Goal: Information Seeking & Learning: Learn about a topic

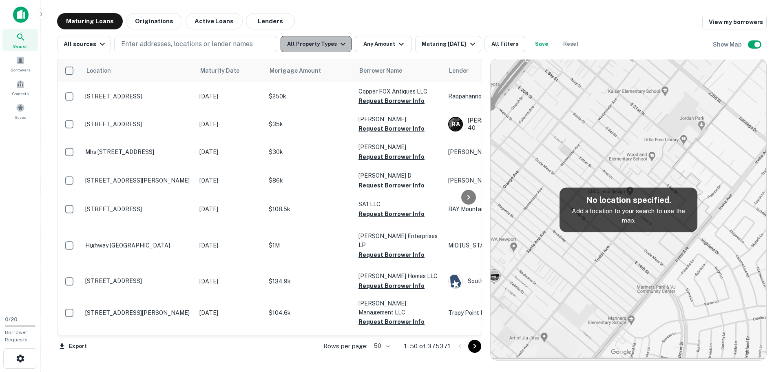
click at [341, 44] on icon "button" at bounding box center [343, 44] width 5 height 3
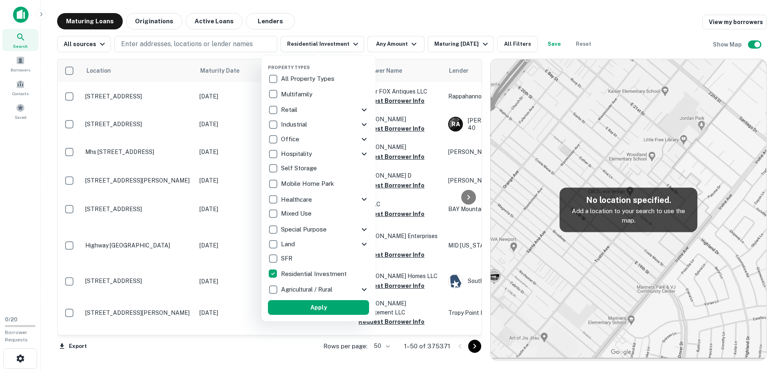
click at [248, 44] on div at bounding box center [391, 186] width 783 height 372
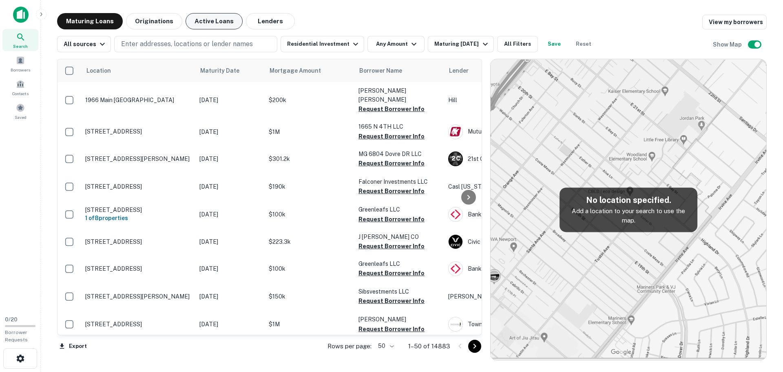
click at [216, 21] on button "Active Loans" at bounding box center [214, 21] width 57 height 16
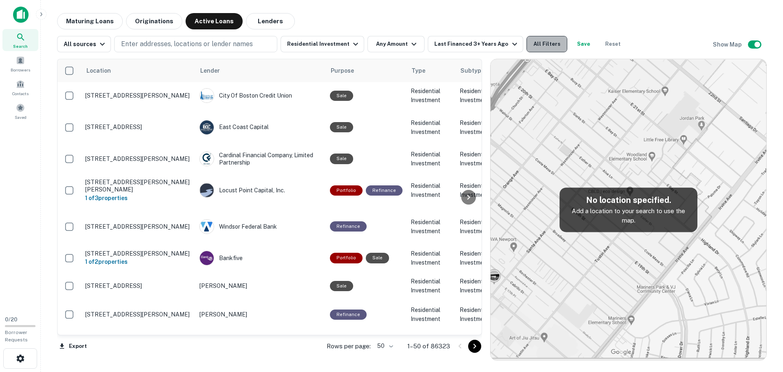
click at [528, 44] on button "All Filters" at bounding box center [546, 44] width 41 height 16
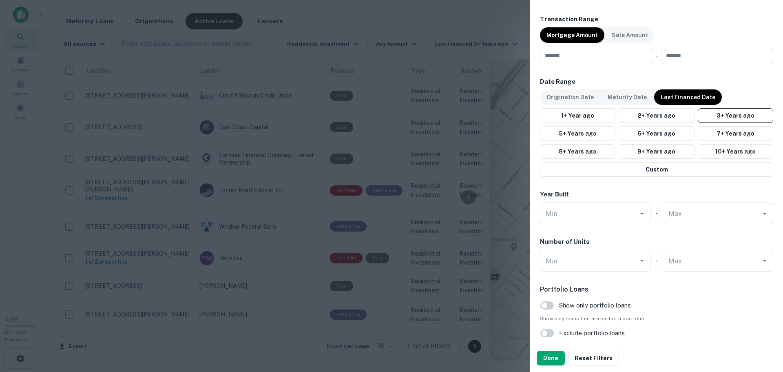
scroll to position [597, 0]
click at [550, 356] on button "Done" at bounding box center [551, 357] width 28 height 15
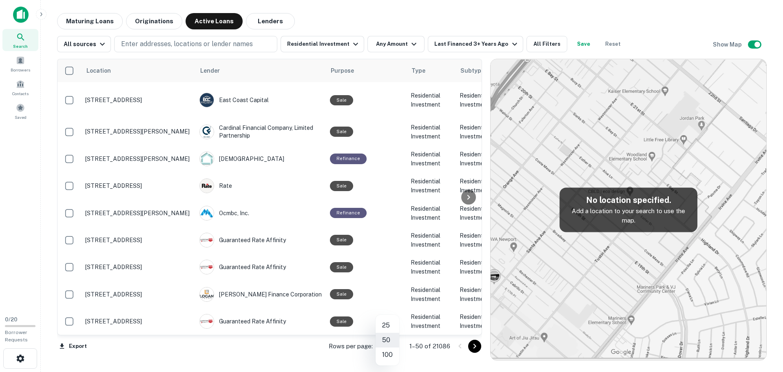
click at [394, 346] on body "Search Borrowers Contacts Saved 0 / 20 Borrower Requests Maturing Loans Origina…" at bounding box center [391, 186] width 783 height 372
click at [299, 354] on div at bounding box center [391, 186] width 783 height 372
click at [206, 73] on icon at bounding box center [204, 70] width 3 height 5
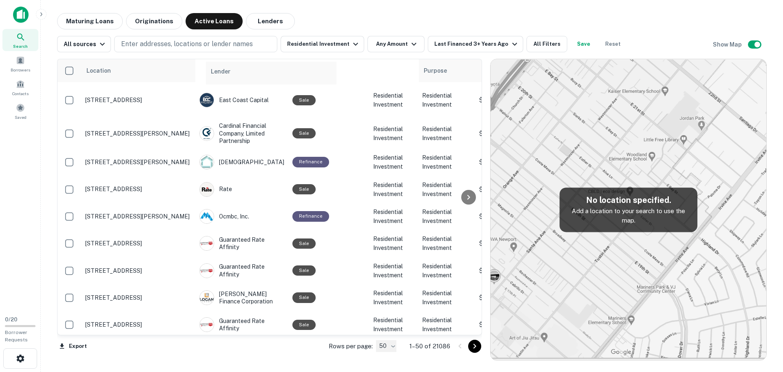
drag, startPoint x: 206, startPoint y: 73, endPoint x: 218, endPoint y: 76, distance: 12.6
click at [218, 76] on tr "Location Lender Purpose Type Subtype Mortgage Amount Borrower Last Financed Dat…" at bounding box center [696, 70] width 1277 height 23
drag, startPoint x: 204, startPoint y: 72, endPoint x: 90, endPoint y: 75, distance: 113.8
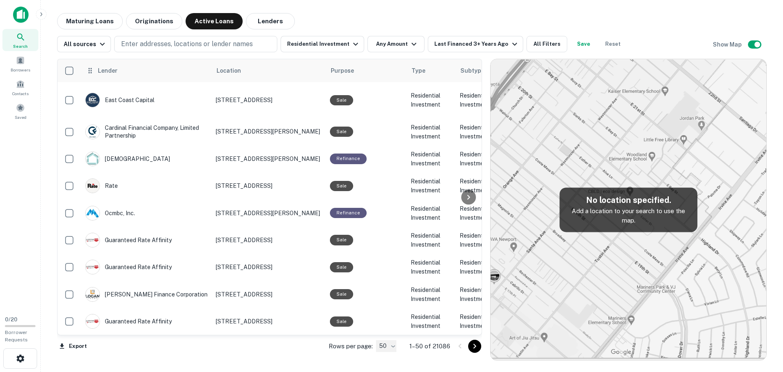
click at [109, 71] on span "Lender" at bounding box center [107, 71] width 20 height 10
click at [109, 80] on th "Lender" at bounding box center [146, 70] width 131 height 23
click at [108, 69] on span "Lender" at bounding box center [107, 71] width 20 height 10
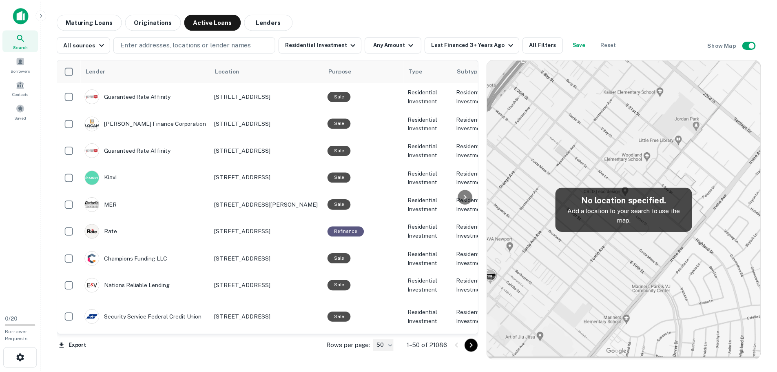
scroll to position [171, 0]
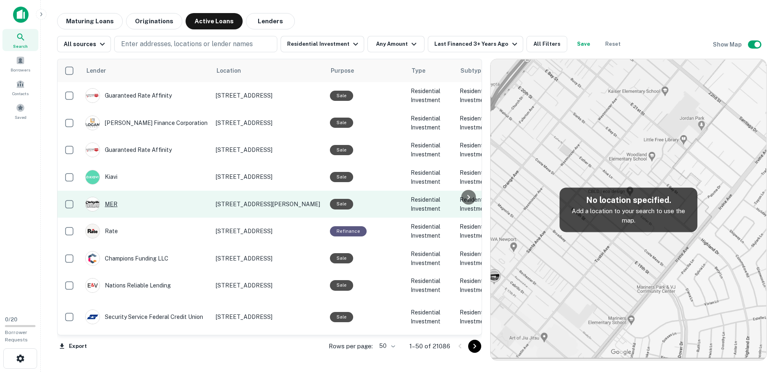
click at [111, 197] on div "MER" at bounding box center [146, 204] width 122 height 15
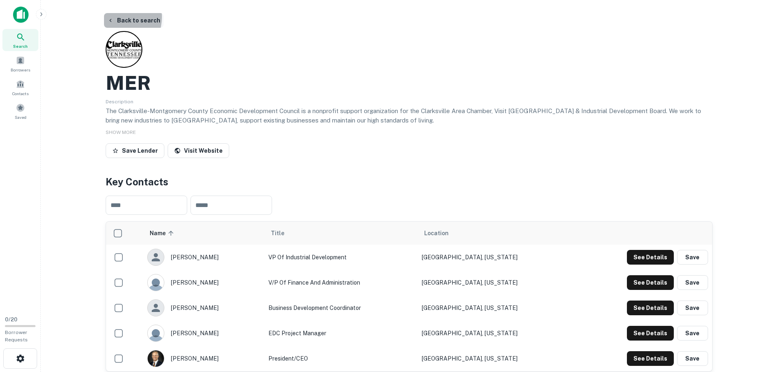
click at [115, 17] on button "Back to search" at bounding box center [134, 20] width 60 height 15
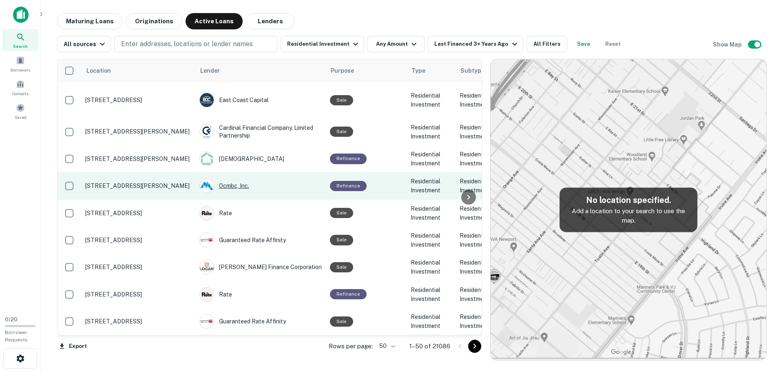
click at [229, 178] on div "Ocmbc, Inc." at bounding box center [260, 185] width 122 height 15
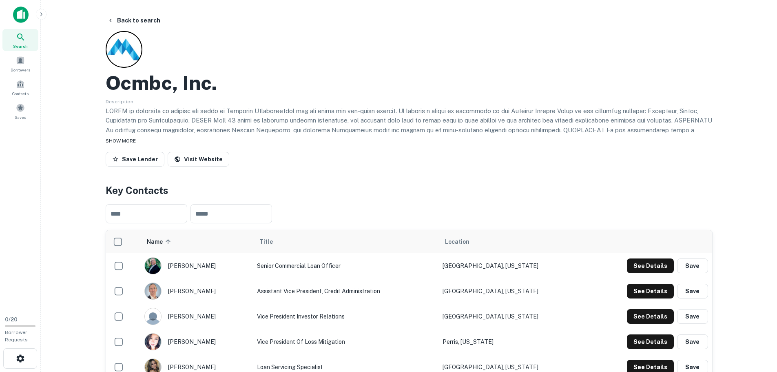
click at [121, 139] on span "SHOW MORE" at bounding box center [121, 141] width 30 height 6
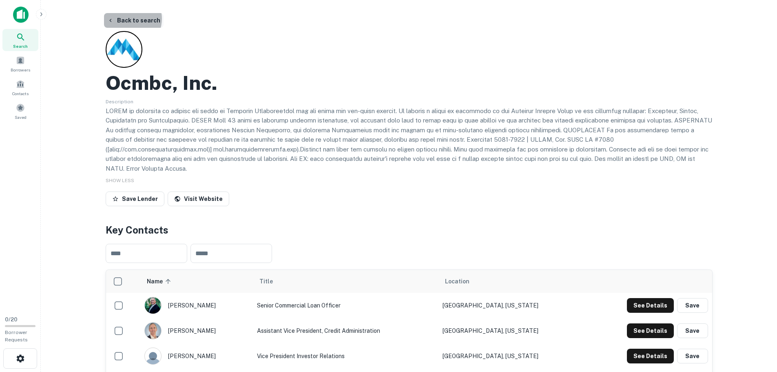
click at [127, 19] on button "Back to search" at bounding box center [134, 20] width 60 height 15
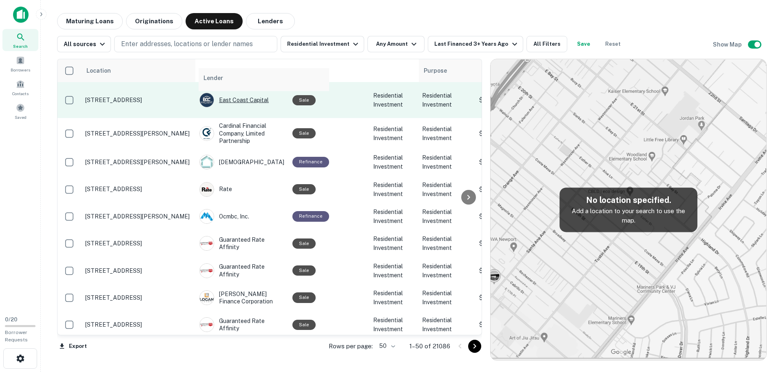
drag, startPoint x: 239, startPoint y: 76, endPoint x: 241, endPoint y: 91, distance: 15.3
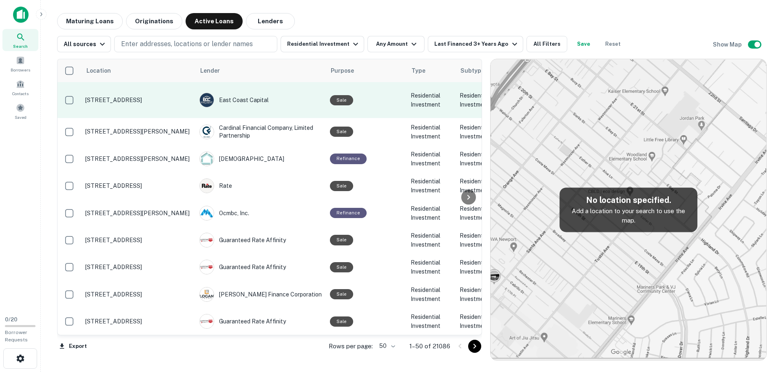
click at [80, 89] on td at bounding box center [70, 100] width 24 height 36
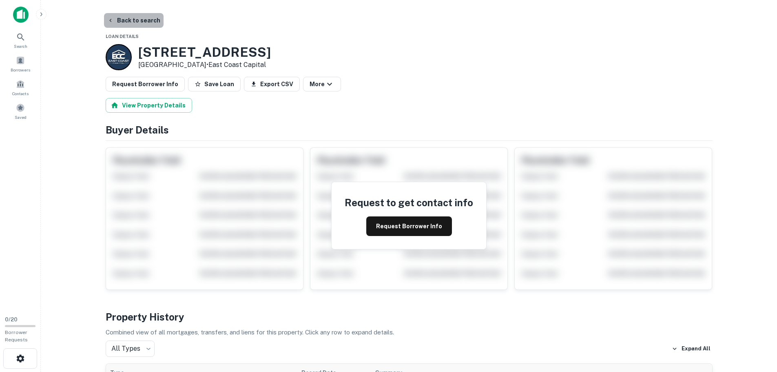
click at [140, 19] on button "Back to search" at bounding box center [134, 20] width 60 height 15
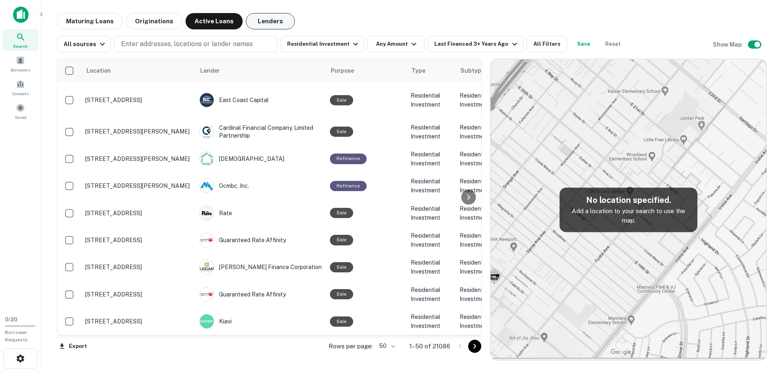
click at [265, 24] on button "Lenders" at bounding box center [270, 21] width 49 height 16
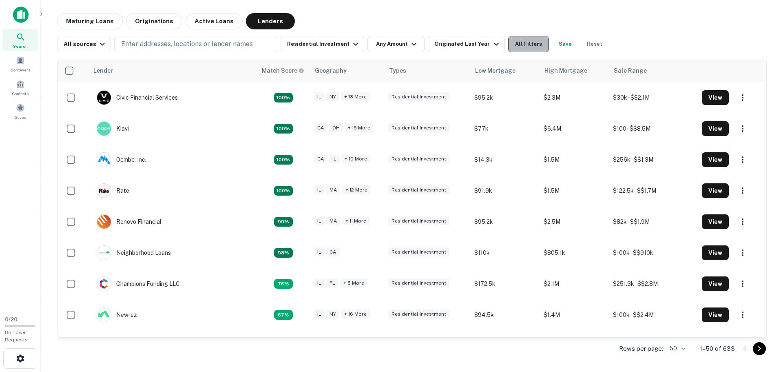
click at [511, 46] on button "All Filters" at bounding box center [528, 44] width 41 height 16
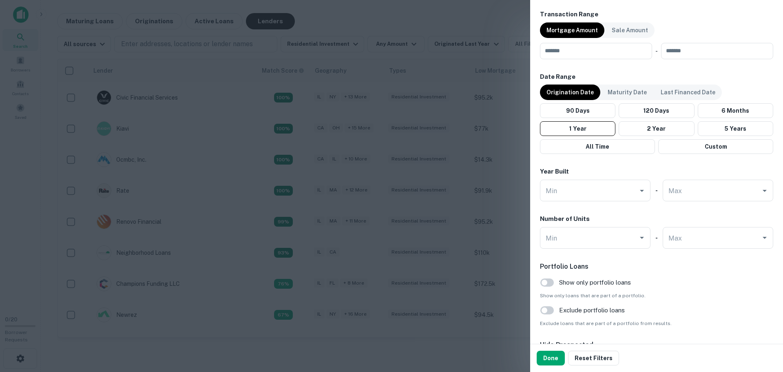
scroll to position [602, 0]
click at [649, 128] on button "2 Year" at bounding box center [656, 128] width 75 height 15
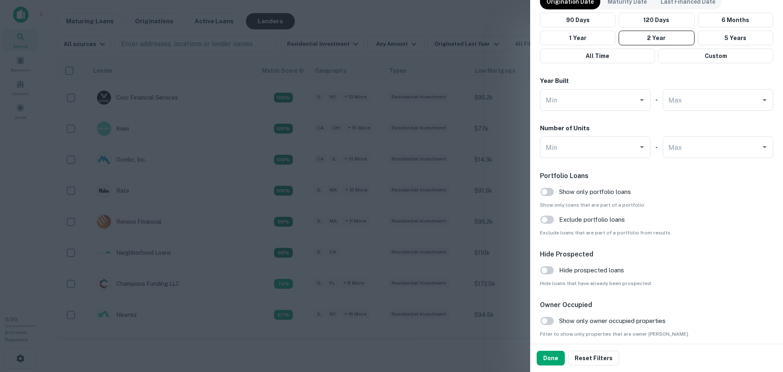
scroll to position [726, 0]
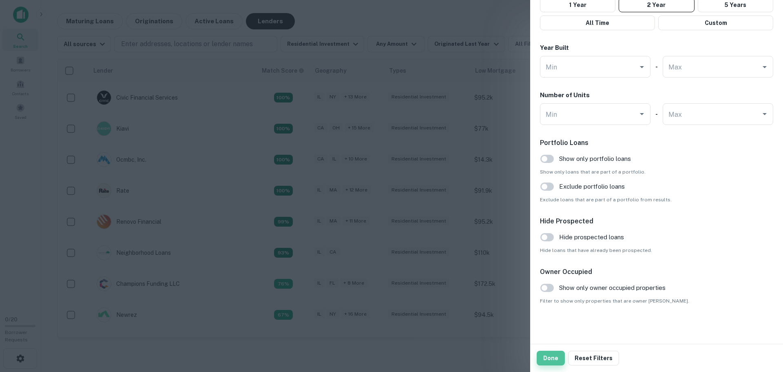
click at [549, 359] on button "Done" at bounding box center [551, 357] width 28 height 15
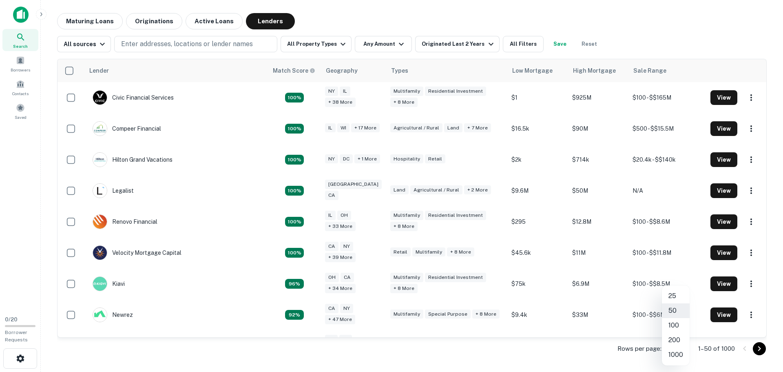
click at [681, 348] on body "Search Borrowers Contacts Saved 0 / 20 Borrower Requests Maturing Loans Origina…" at bounding box center [391, 186] width 783 height 372
click at [677, 356] on li "1000" at bounding box center [676, 354] width 28 height 15
type input "****"
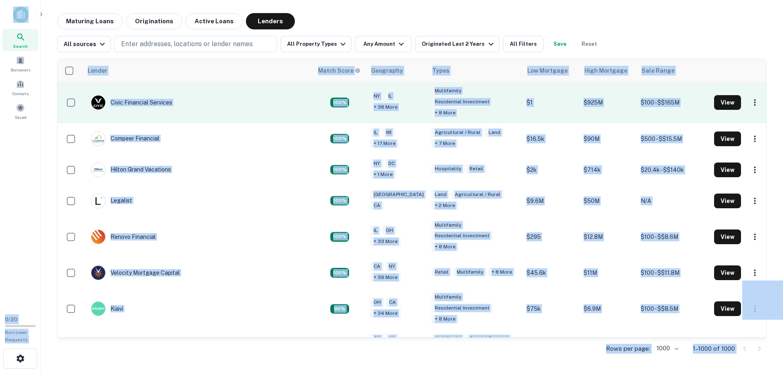
click at [207, 98] on td "Civic Financial Services" at bounding box center [198, 102] width 230 height 41
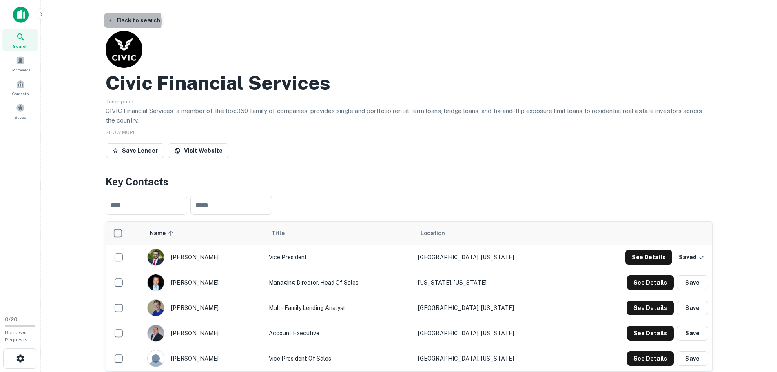
click at [127, 22] on button "Back to search" at bounding box center [134, 20] width 60 height 15
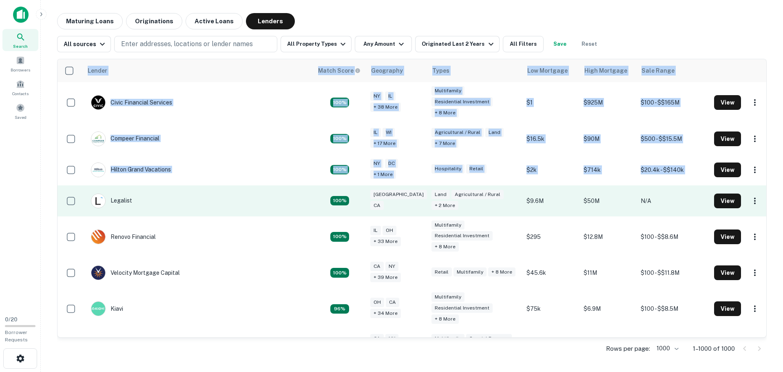
drag, startPoint x: 83, startPoint y: 82, endPoint x: 145, endPoint y: 193, distance: 127.6
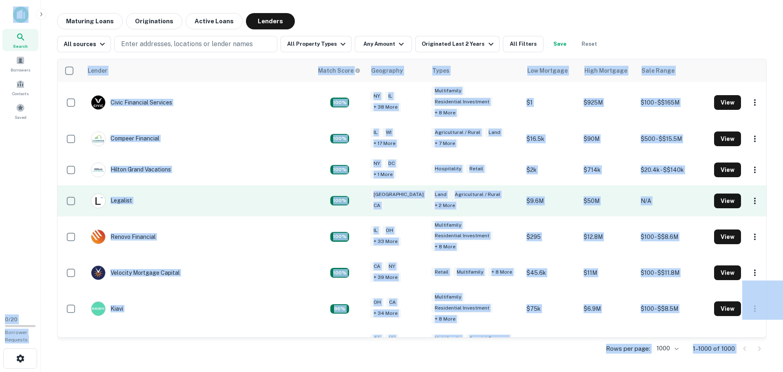
copy table "Lender Match Score Geography Types Low Mortgage High Mortgage Sale Range Civic …"
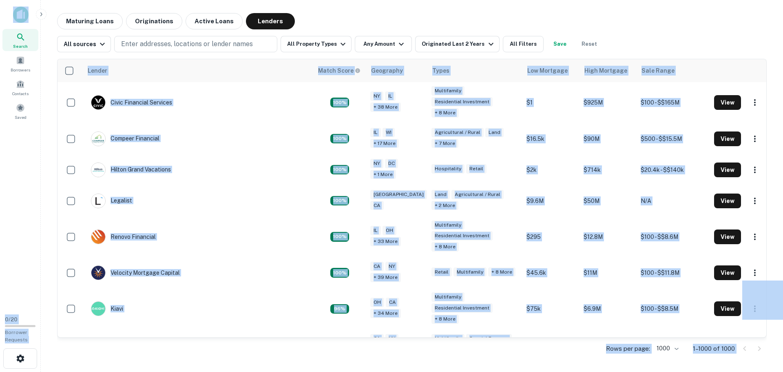
click at [273, 58] on div "Lender Match Score Geography Types Low Mortgage High Mortgage Sale Range Civic …" at bounding box center [412, 206] width 710 height 308
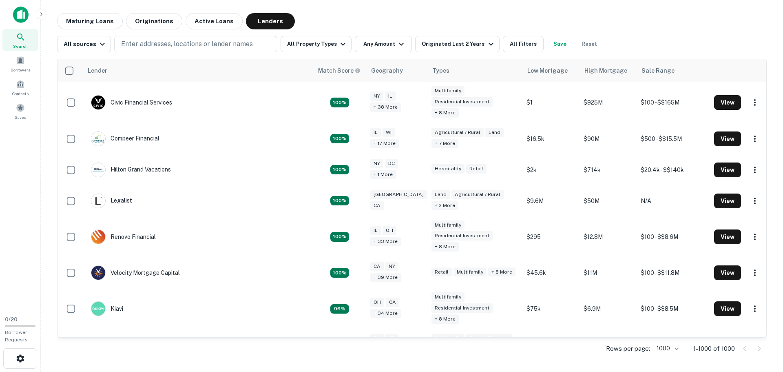
click at [273, 58] on div "Lender Match Score Geography Types Low Mortgage High Mortgage Sale Range Civic …" at bounding box center [412, 206] width 710 height 308
click at [209, 20] on button "Active Loans" at bounding box center [214, 21] width 57 height 16
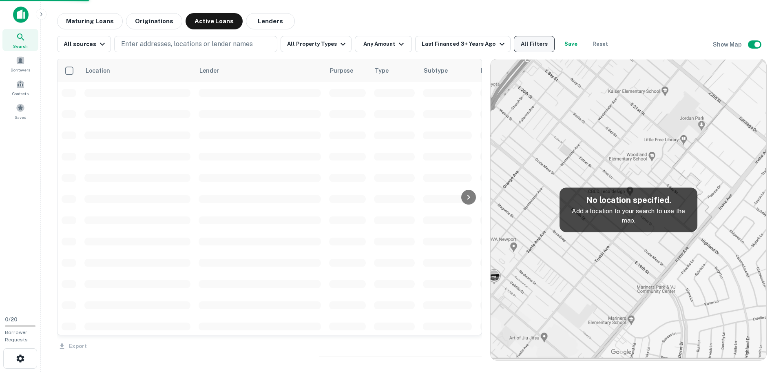
click at [529, 43] on button "All Filters" at bounding box center [534, 44] width 41 height 16
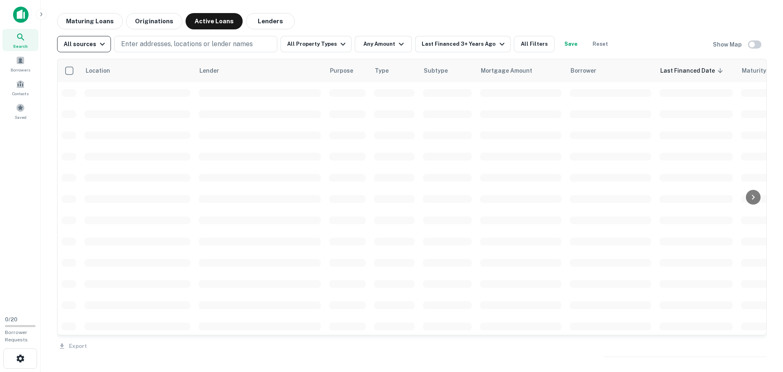
click at [100, 45] on icon "button" at bounding box center [102, 44] width 5 height 3
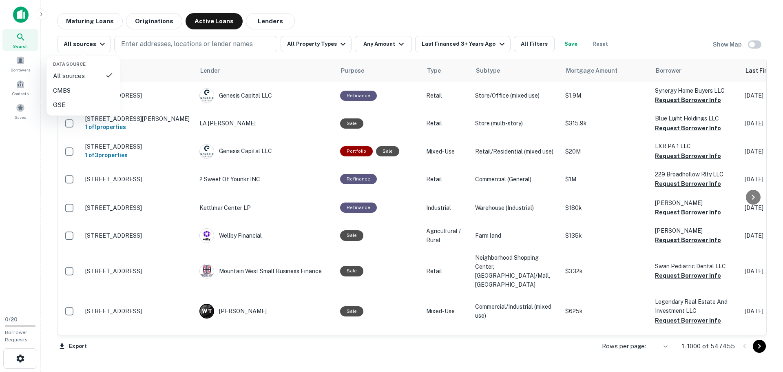
click at [338, 45] on div at bounding box center [391, 186] width 783 height 372
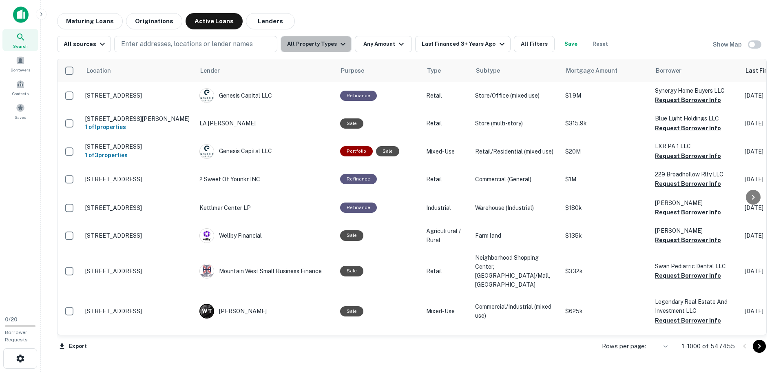
click at [341, 45] on icon "button" at bounding box center [343, 44] width 5 height 3
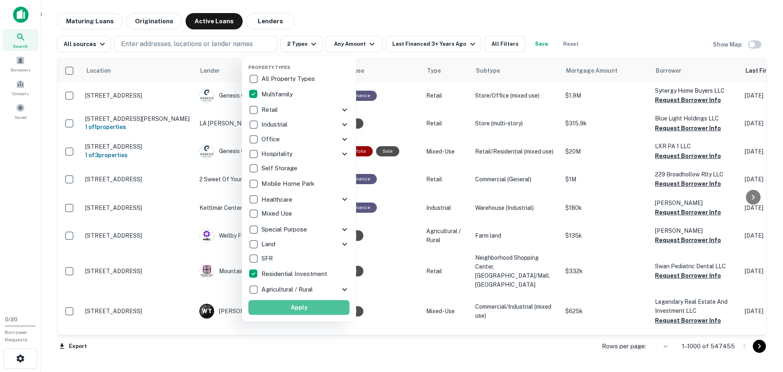
click at [291, 307] on button "Apply" at bounding box center [298, 307] width 101 height 15
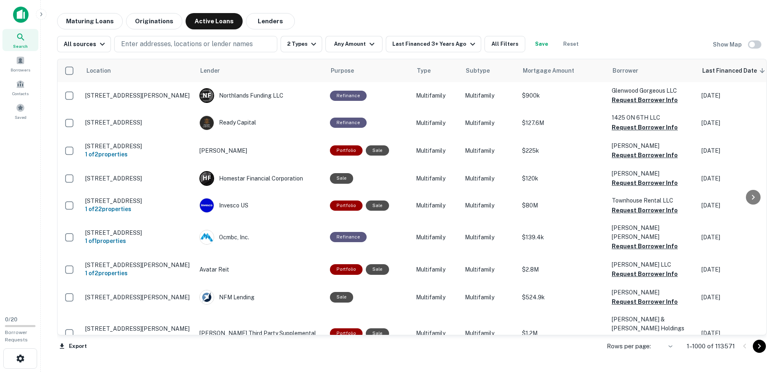
click at [369, 44] on icon "button" at bounding box center [371, 44] width 5 height 3
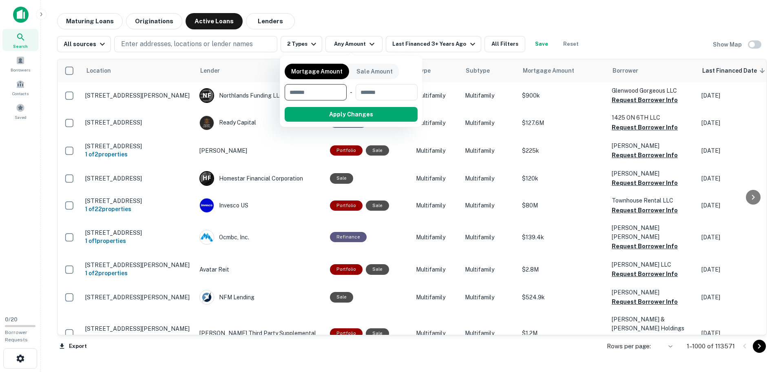
click at [369, 44] on div at bounding box center [391, 186] width 783 height 372
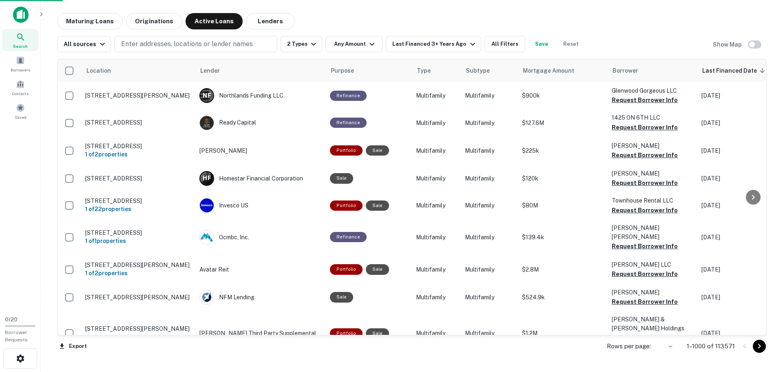
click at [475, 17] on div at bounding box center [391, 186] width 783 height 372
click at [500, 44] on div at bounding box center [391, 186] width 783 height 372
click at [490, 42] on button "All Filters" at bounding box center [504, 44] width 41 height 16
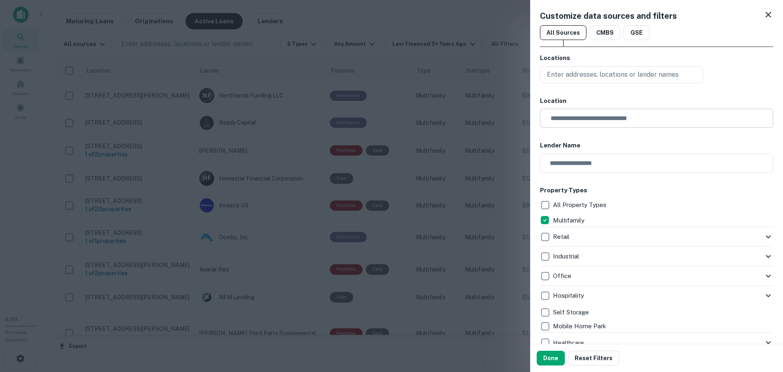
click at [619, 119] on input "text" at bounding box center [660, 117] width 228 height 19
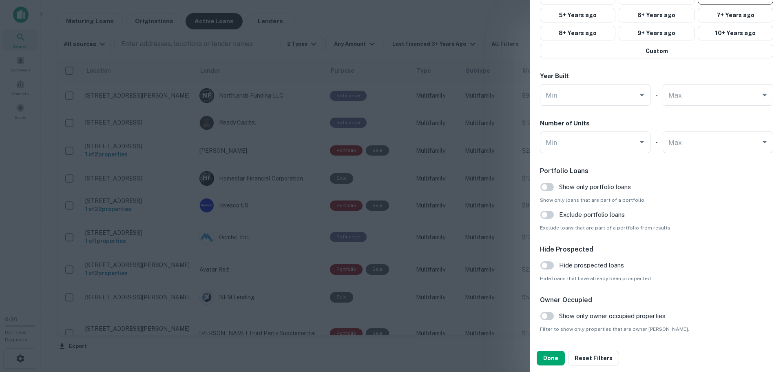
scroll to position [743, 0]
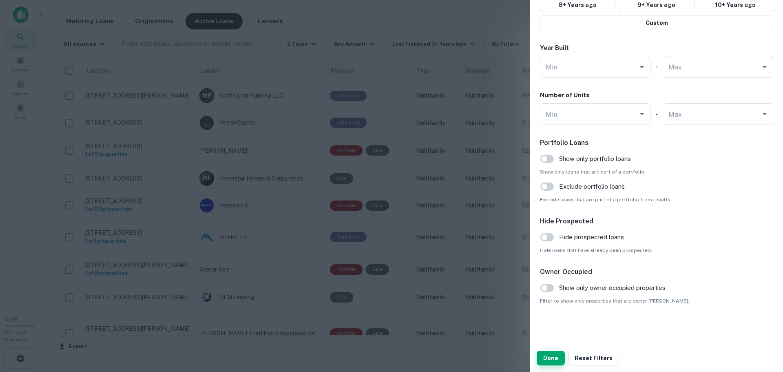
type input "**********"
click at [550, 359] on button "Done" at bounding box center [551, 357] width 28 height 15
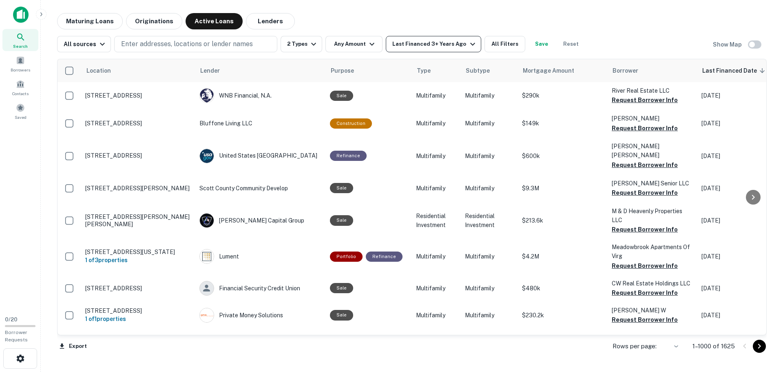
click at [449, 44] on div "Last Financed 3+ Years Ago" at bounding box center [434, 44] width 85 height 10
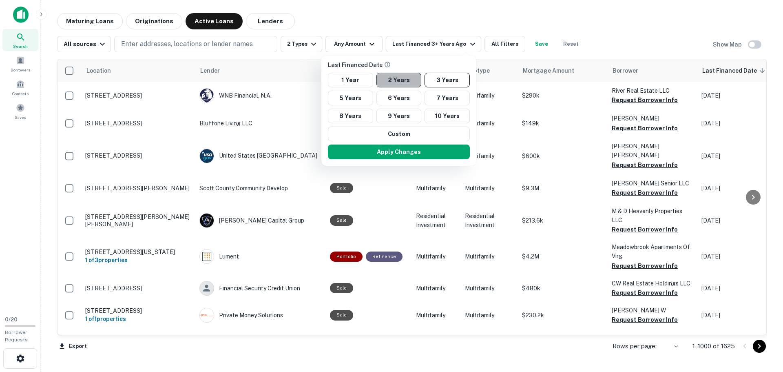
click at [390, 80] on button "2 Years" at bounding box center [398, 80] width 45 height 15
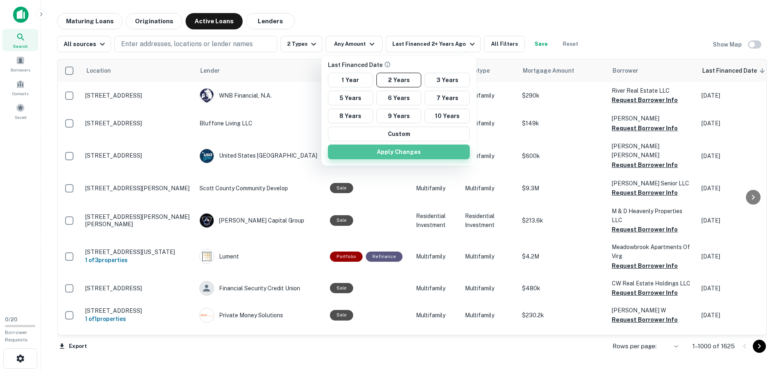
click at [392, 154] on button "Apply Changes" at bounding box center [399, 151] width 142 height 15
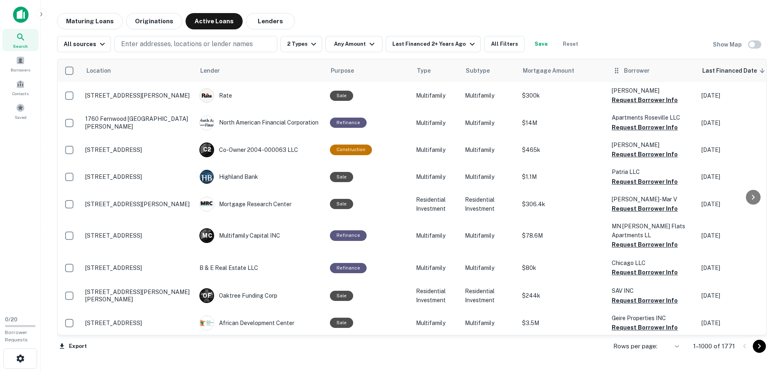
click at [632, 72] on span "Borrower" at bounding box center [637, 71] width 26 height 10
click at [500, 46] on button "All Filters" at bounding box center [504, 44] width 41 height 16
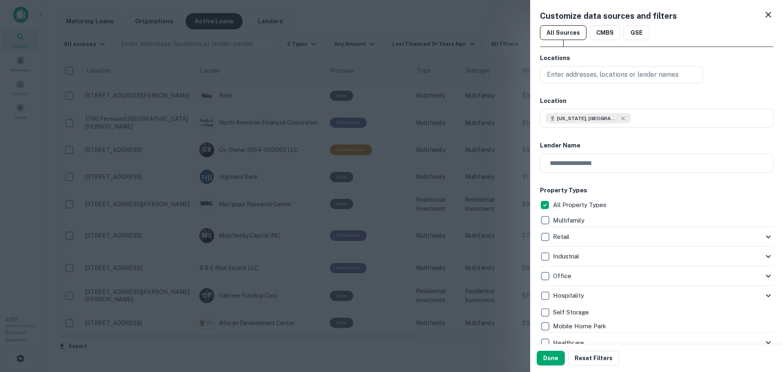
click at [763, 14] on icon at bounding box center [768, 15] width 10 height 10
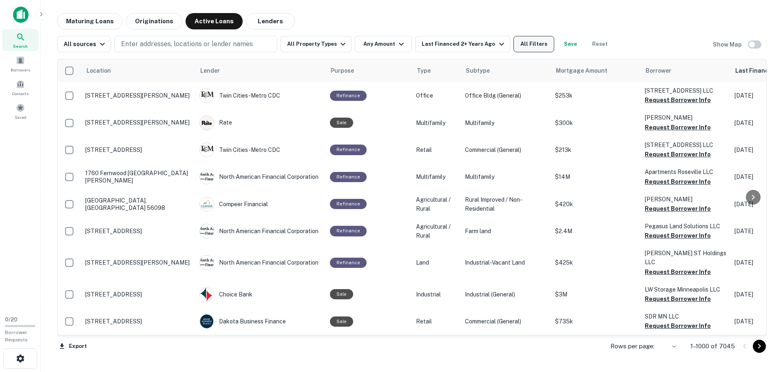
click at [531, 43] on button "All Filters" at bounding box center [533, 44] width 41 height 16
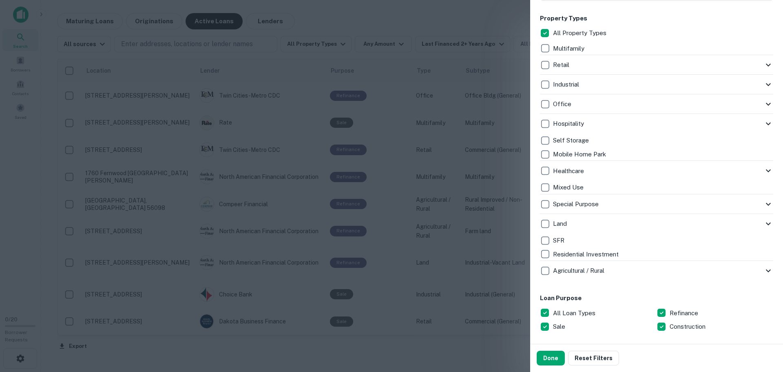
scroll to position [180, 0]
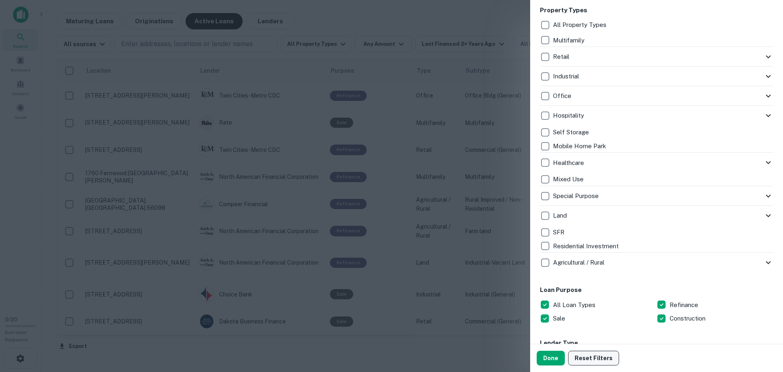
click at [592, 356] on button "Reset Filters" at bounding box center [593, 357] width 51 height 15
type input "**"
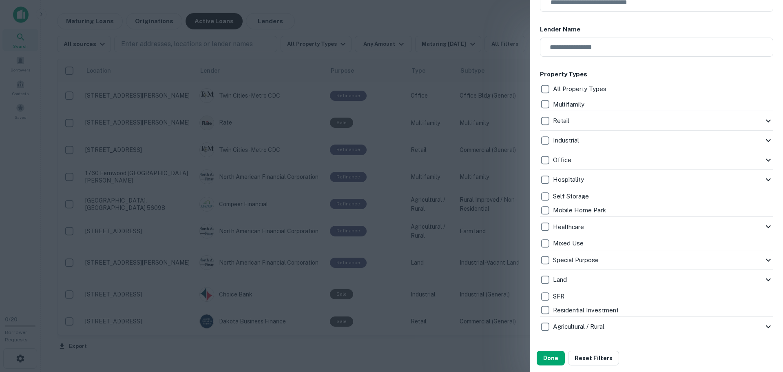
scroll to position [0, 0]
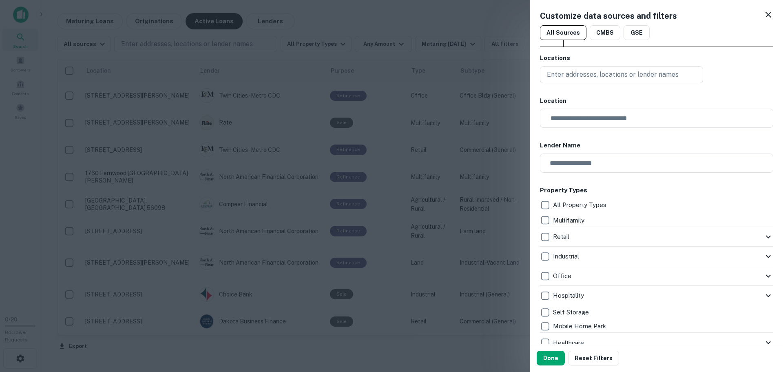
click at [763, 15] on icon at bounding box center [768, 15] width 10 height 10
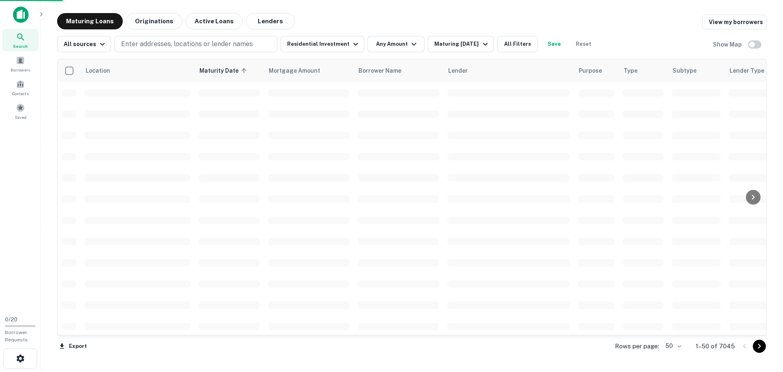
scroll to position [171, 0]
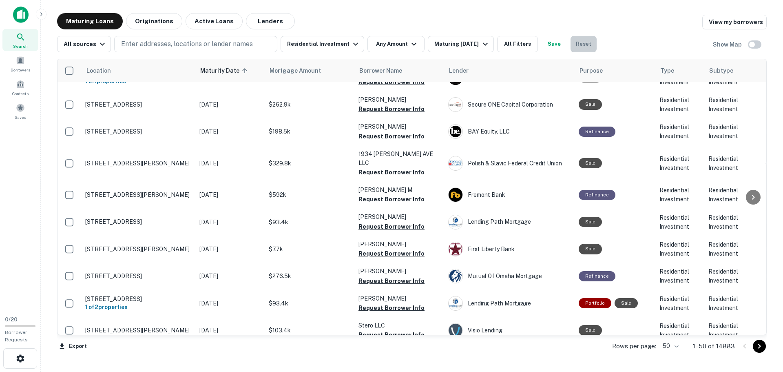
click at [581, 42] on button "Reset" at bounding box center [584, 44] width 26 height 16
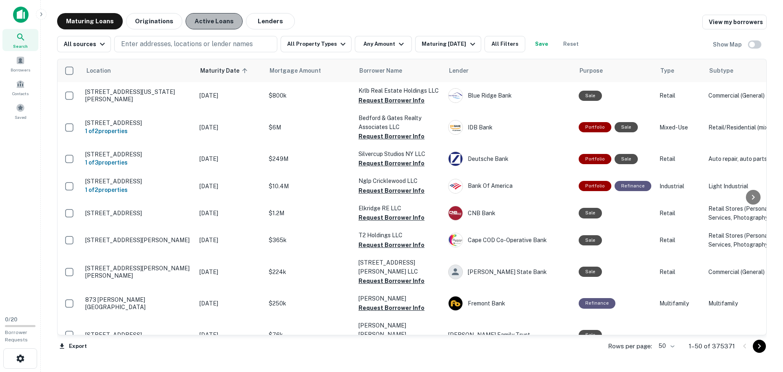
click at [209, 22] on button "Active Loans" at bounding box center [214, 21] width 57 height 16
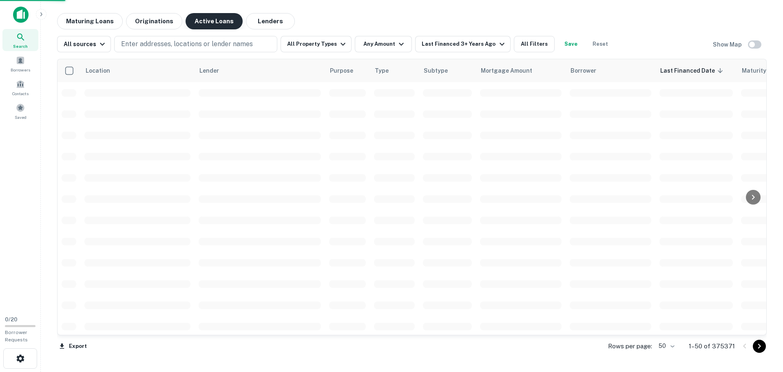
scroll to position [171, 0]
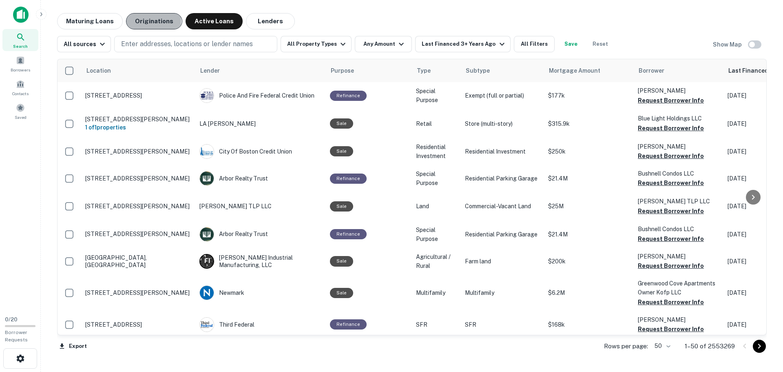
click at [147, 21] on button "Originations" at bounding box center [154, 21] width 56 height 16
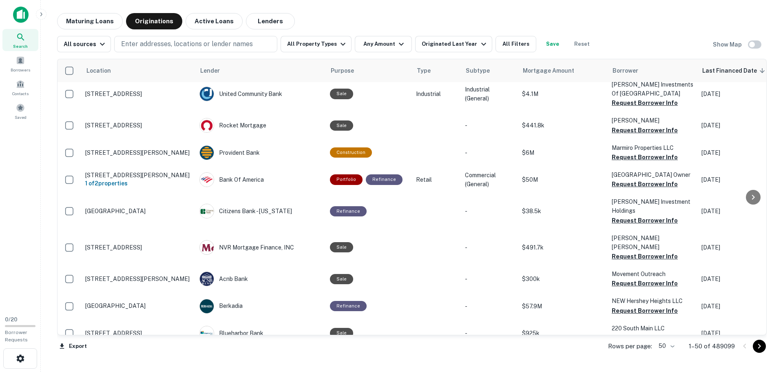
scroll to position [841, 0]
click at [503, 45] on button "All Filters" at bounding box center [516, 44] width 41 height 16
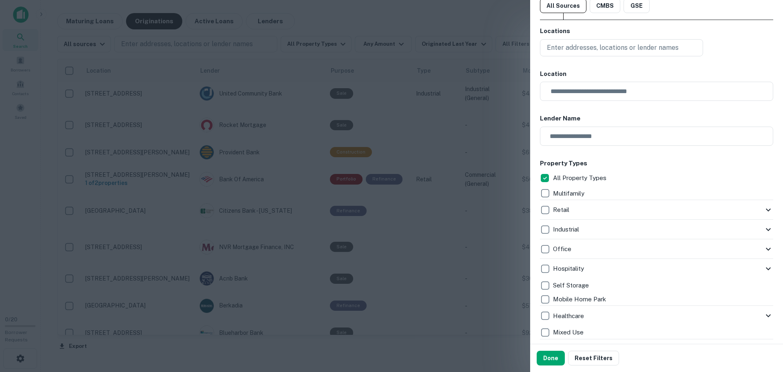
scroll to position [0, 0]
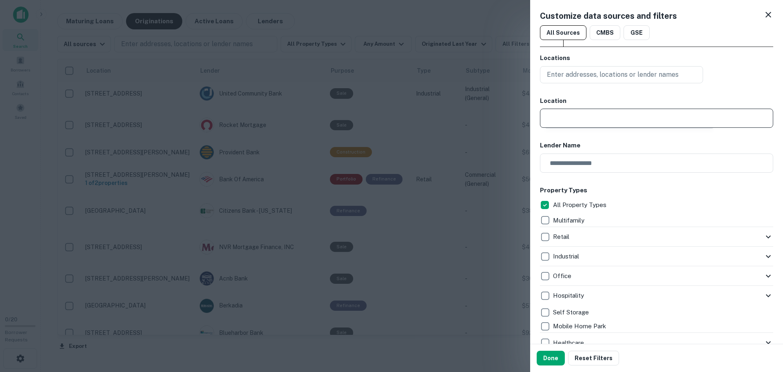
click at [610, 118] on input "text" at bounding box center [660, 117] width 228 height 19
type input "**********"
click at [552, 358] on button "Done" at bounding box center [551, 357] width 28 height 15
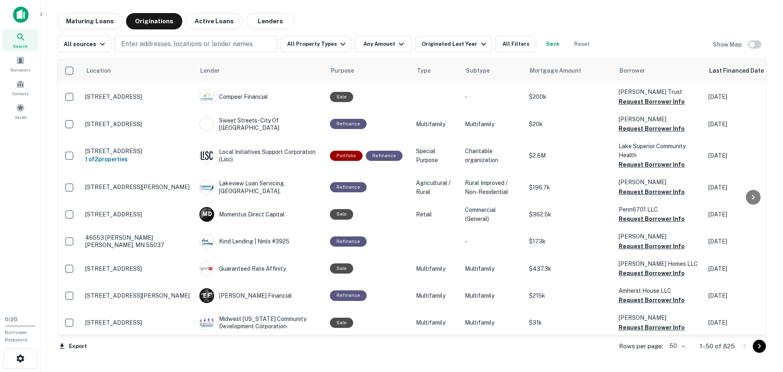
scroll to position [1217, 0]
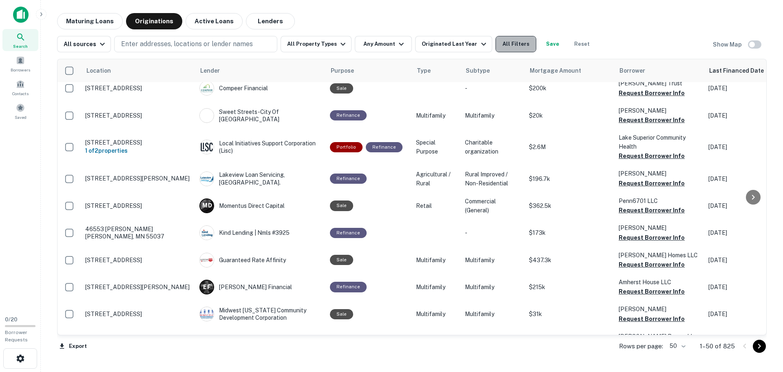
click at [509, 46] on button "All Filters" at bounding box center [516, 44] width 41 height 16
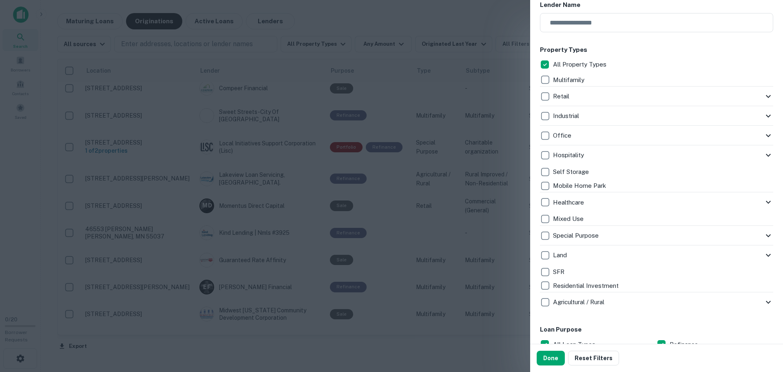
scroll to position [0, 0]
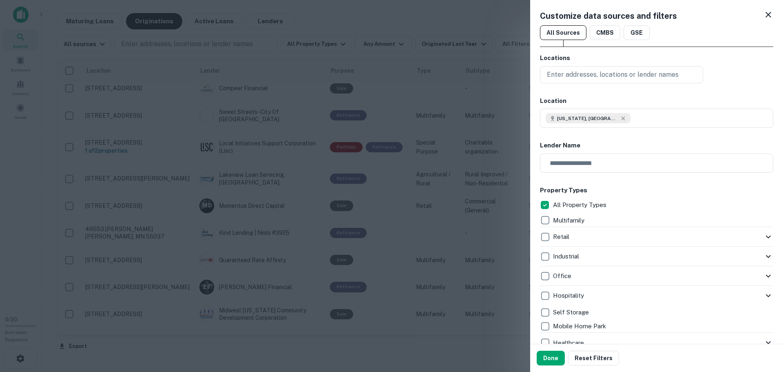
click at [763, 15] on icon at bounding box center [768, 15] width 10 height 10
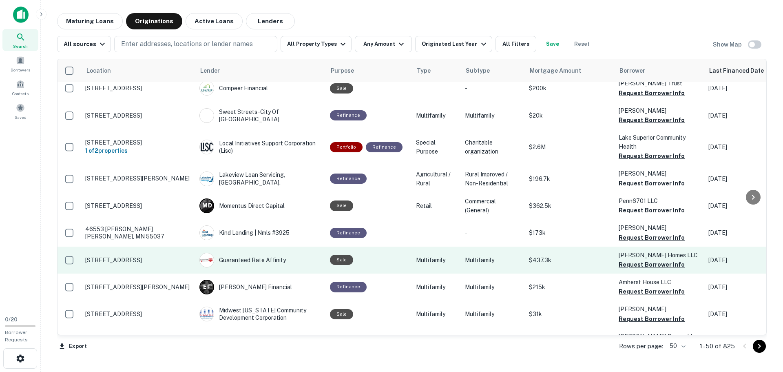
scroll to position [1217, 0]
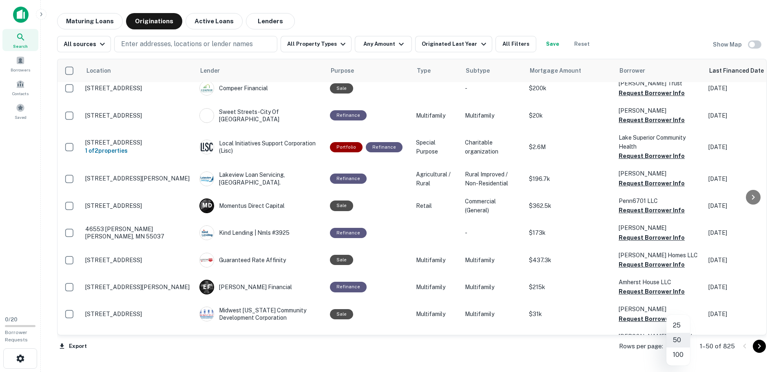
click at [682, 347] on body "Search Borrowers Contacts Saved 0 / 20 Borrower Requests Maturing Loans Origina…" at bounding box center [391, 186] width 783 height 372
click at [678, 355] on li "100" at bounding box center [678, 354] width 24 height 15
type input "***"
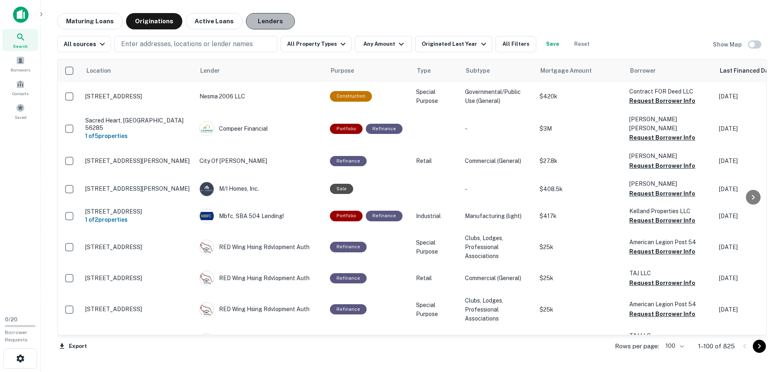
click at [263, 20] on button "Lenders" at bounding box center [270, 21] width 49 height 16
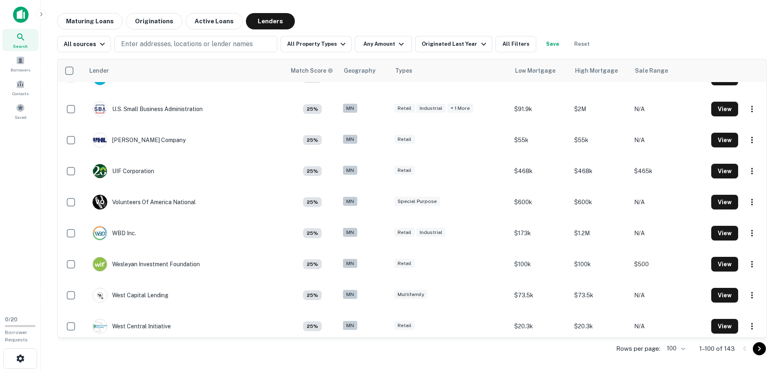
scroll to position [2845, 0]
